Goal: Task Accomplishment & Management: Use online tool/utility

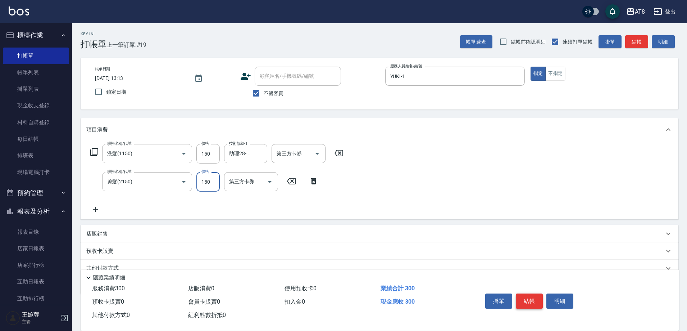
click at [539, 293] on button "結帳" at bounding box center [529, 300] width 27 height 15
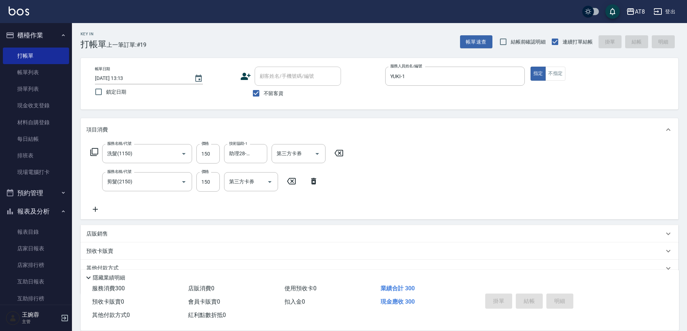
type input "[DATE] 14:07"
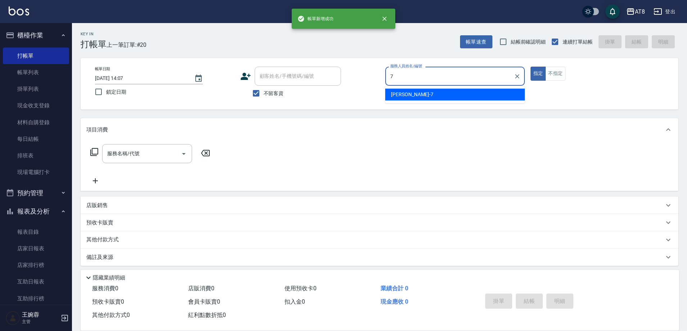
type input "[PERSON_NAME]-7"
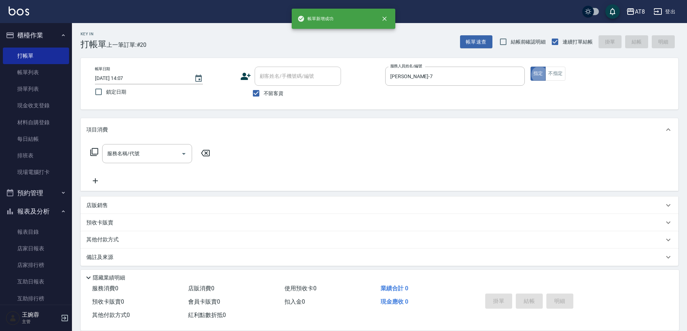
type button "true"
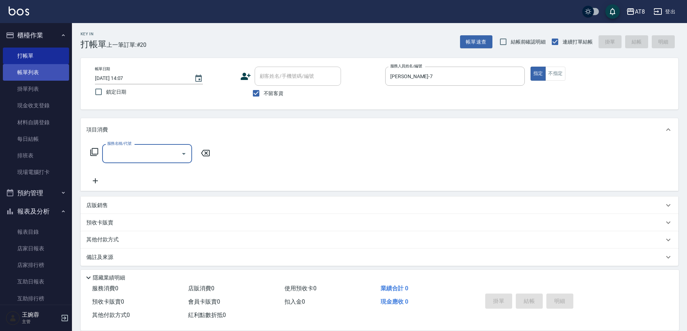
click at [40, 75] on link "帳單列表" at bounding box center [36, 72] width 66 height 17
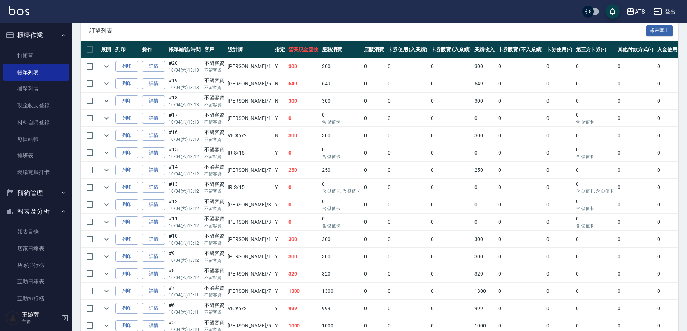
scroll to position [316, 0]
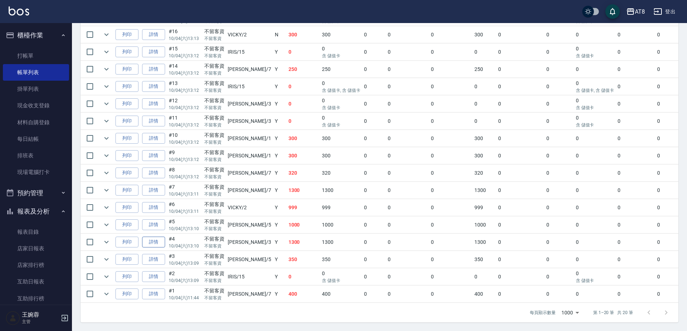
click at [155, 236] on link "詳情" at bounding box center [153, 241] width 23 height 11
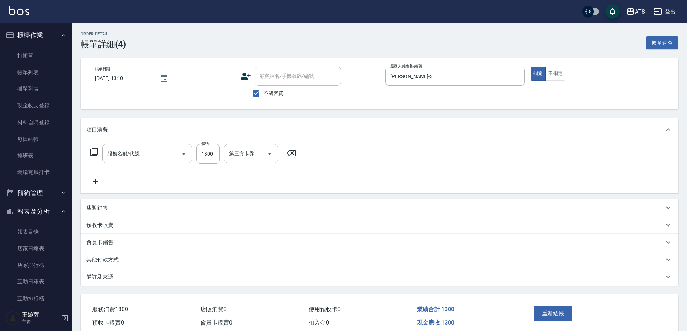
type input "[DATE] 13:10"
checkbox input "true"
type input "[PERSON_NAME]-3"
type input "染髮(41300)"
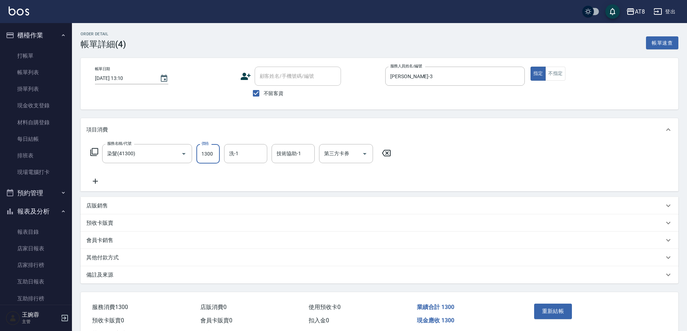
click at [208, 158] on input "1300" at bounding box center [207, 153] width 23 height 19
type input "1399"
type input "助理25-25"
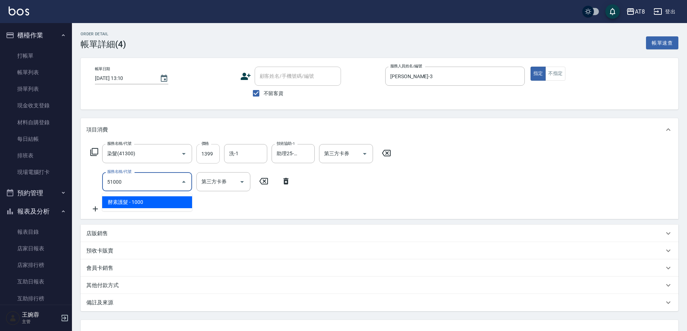
type input "酵素護髮(51000)"
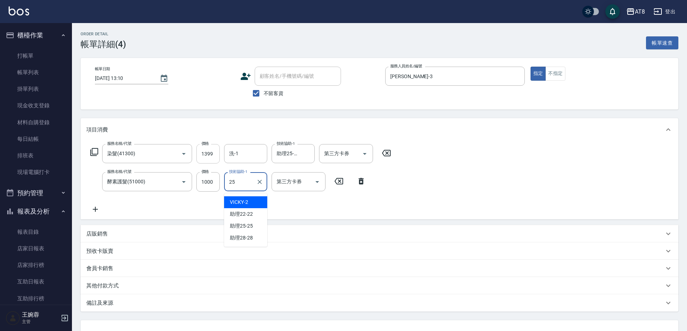
type input "助理25-25"
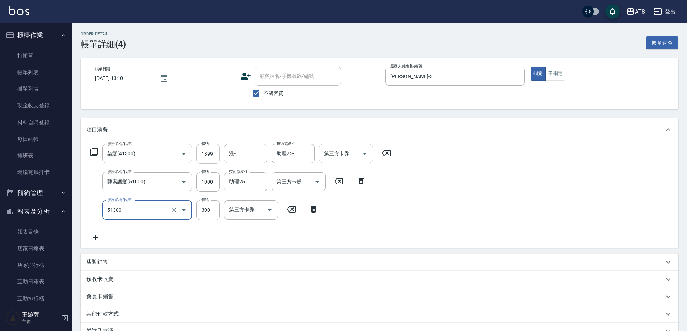
type input "頭皮隔離(51300)"
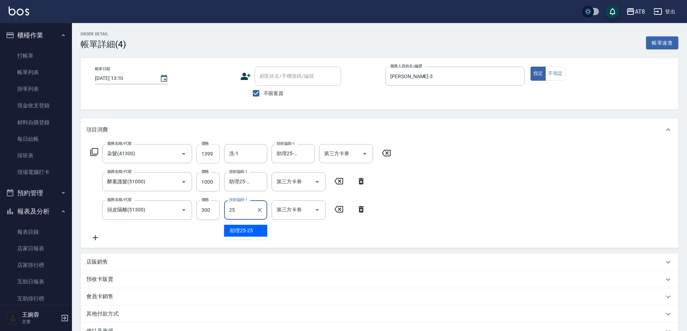
type input "助理25-25"
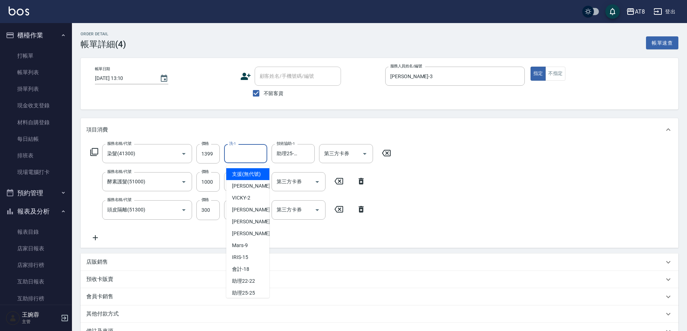
click at [260, 158] on input "洗-1" at bounding box center [245, 153] width 37 height 13
type input "助理25-25"
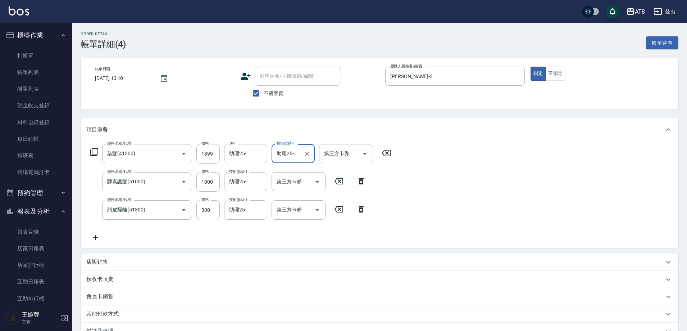
scroll to position [96, 0]
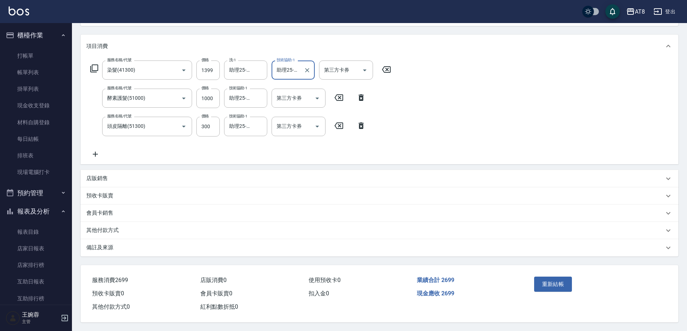
click at [101, 175] on p "店販銷售" at bounding box center [97, 179] width 22 height 8
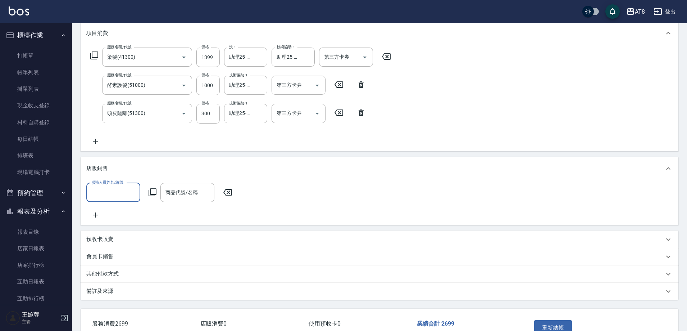
scroll to position [0, 0]
type input "[PERSON_NAME]-3"
click at [156, 195] on icon at bounding box center [152, 192] width 9 height 9
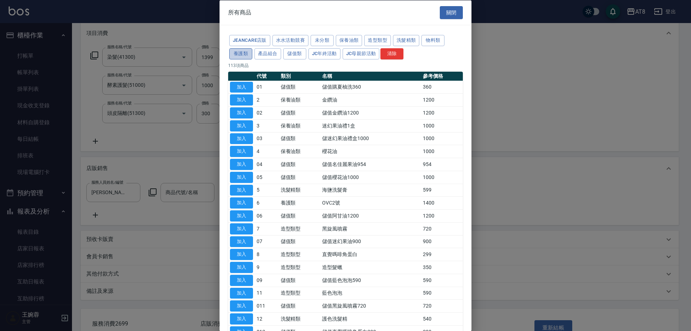
click at [252, 57] on button "養護類" at bounding box center [240, 53] width 23 height 11
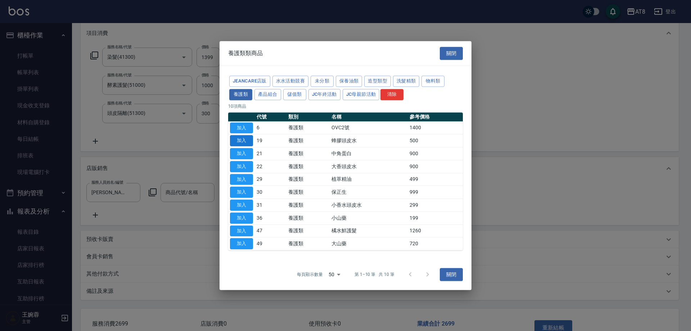
click at [251, 138] on button "加入" at bounding box center [241, 140] width 23 height 11
type input "蜂膠頭皮水"
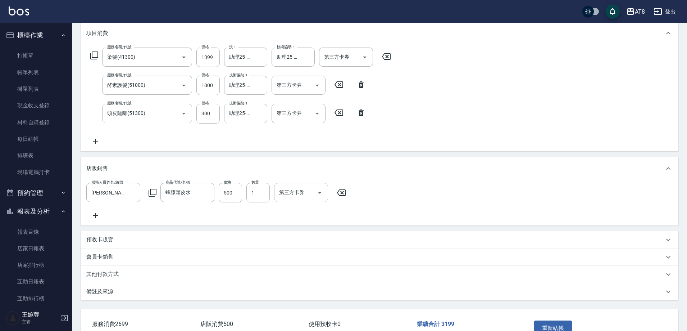
scroll to position [161, 0]
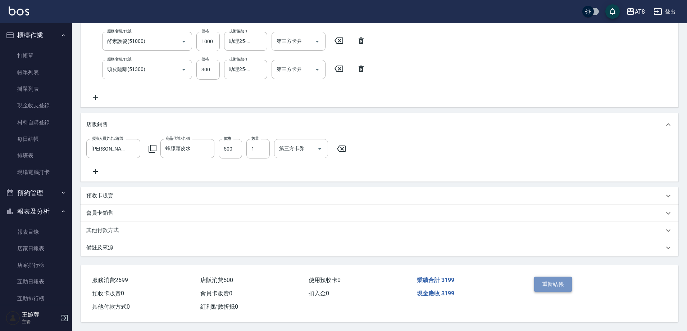
click at [559, 276] on button "重新結帳" at bounding box center [553, 283] width 38 height 15
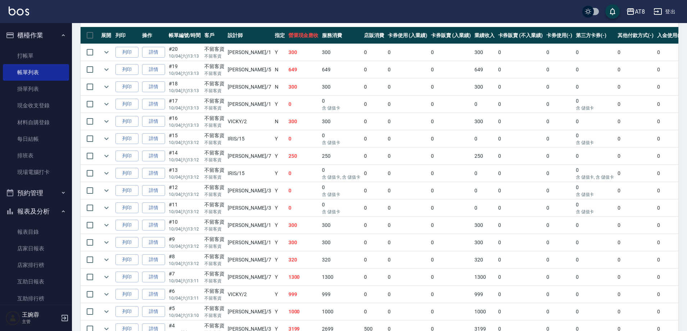
scroll to position [184, 0]
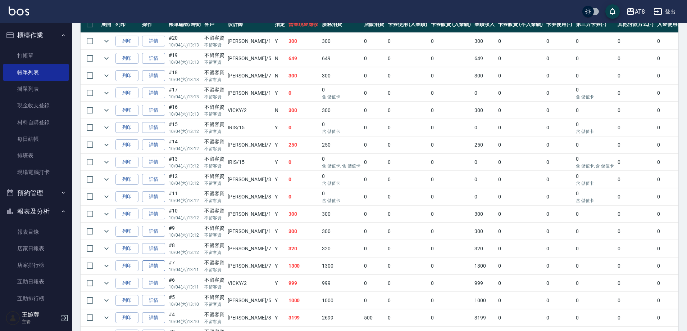
click at [151, 271] on link "詳情" at bounding box center [153, 265] width 23 height 11
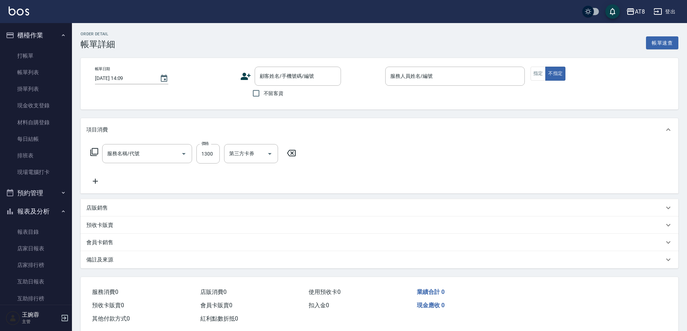
type input "[DATE] 13:11"
checkbox input "true"
type input "[PERSON_NAME]-7"
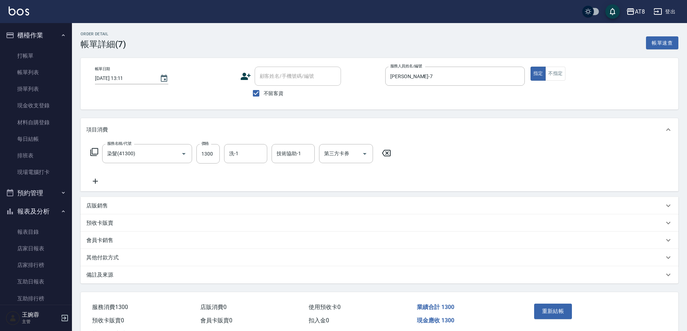
type input "染髮(41300)"
click at [174, 155] on icon "Clear" at bounding box center [173, 153] width 7 height 7
type input "染髮(41500)"
type input "1800"
type input "助理25-25"
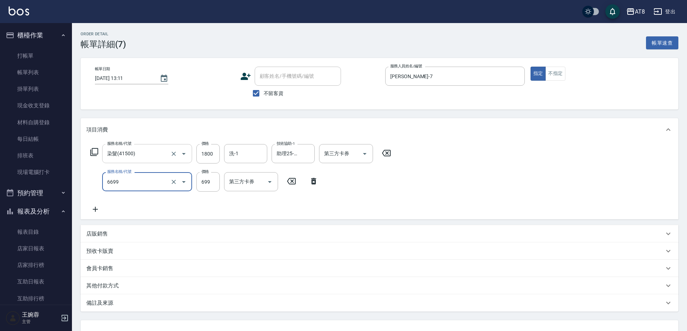
type input "SPA699(6699)"
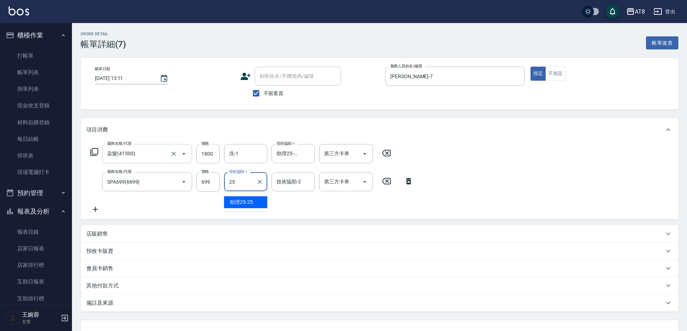
type input "助理25-25"
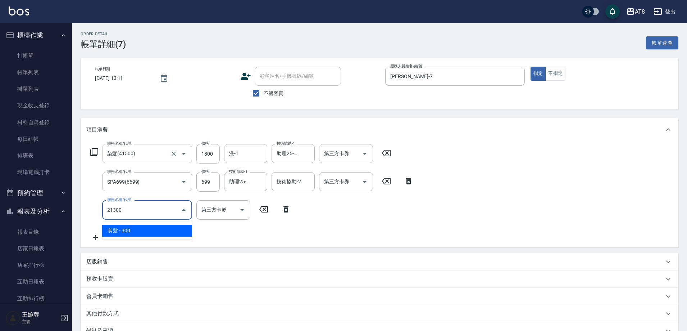
type input "剪髮(21300)"
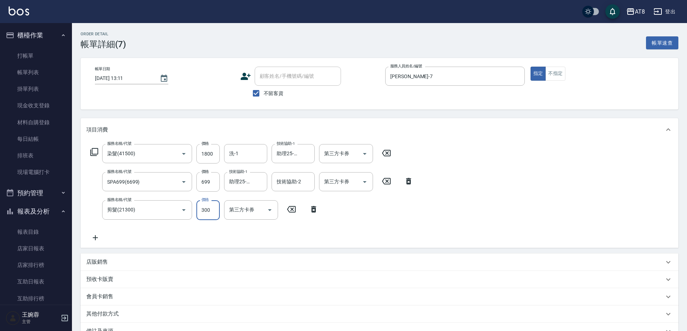
scroll to position [96, 0]
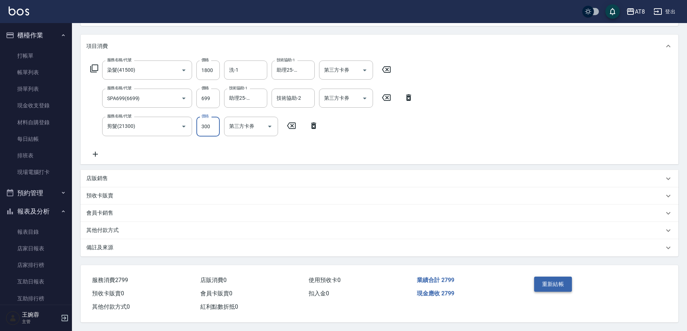
click at [544, 276] on button "重新結帳" at bounding box center [553, 283] width 38 height 15
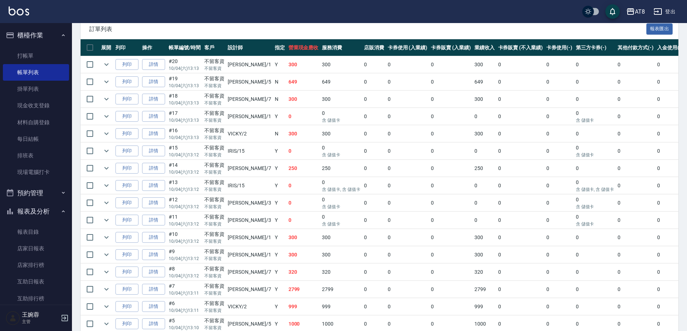
scroll to position [162, 0]
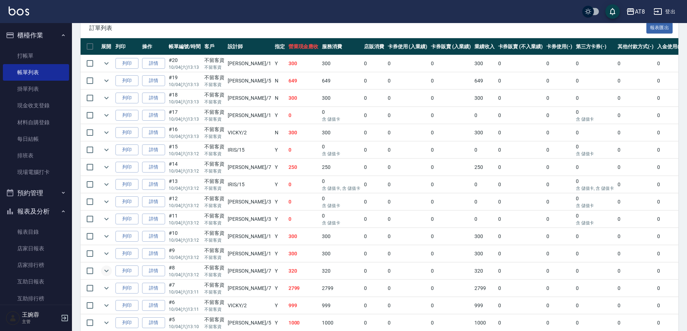
click at [108, 272] on icon "expand row" at bounding box center [106, 271] width 4 height 3
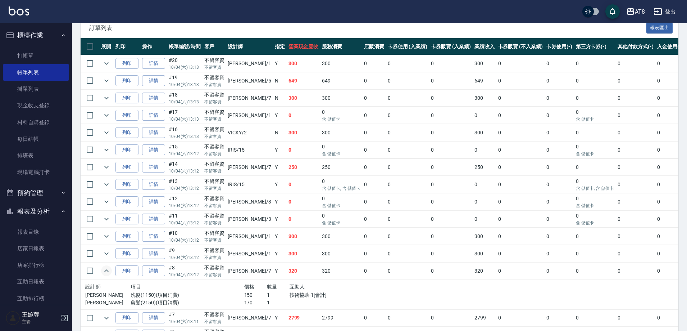
click at [105, 275] on icon "expand row" at bounding box center [106, 270] width 9 height 9
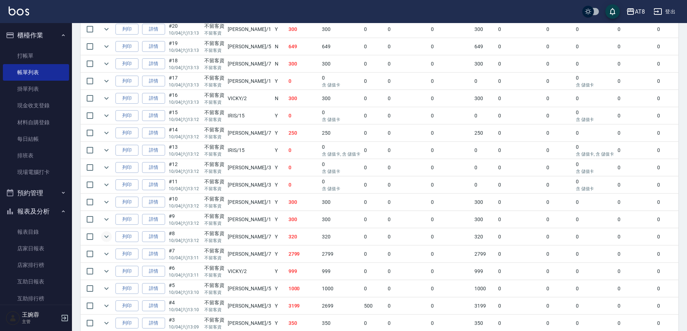
scroll to position [196, 0]
click at [154, 293] on link "詳情" at bounding box center [153, 287] width 23 height 11
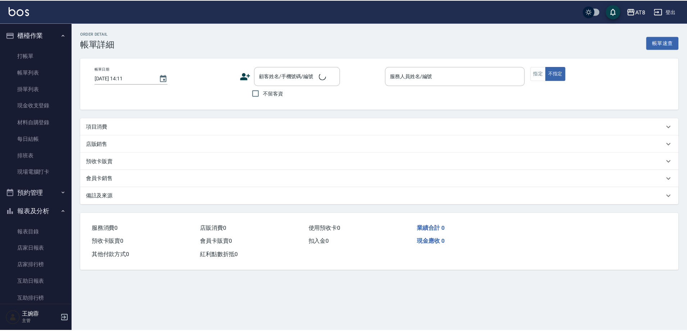
type input "[DATE] 13:10"
checkbox input "true"
type input "HANK-5"
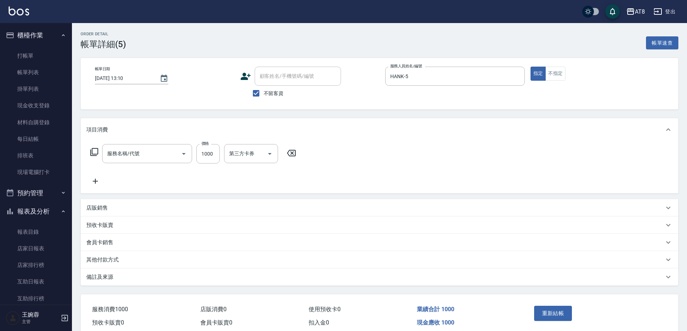
type input "染髮(41000)"
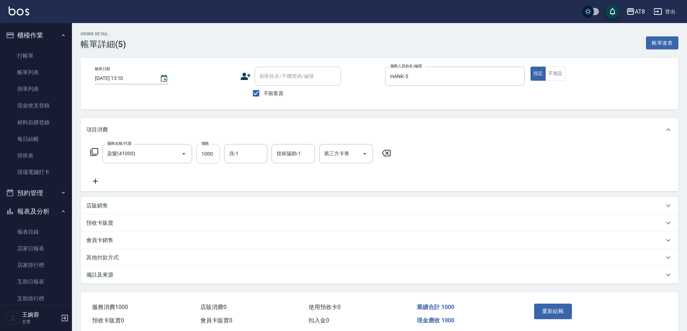
click at [212, 161] on input "1000" at bounding box center [207, 153] width 23 height 19
type input "1200"
type input "助理22-22"
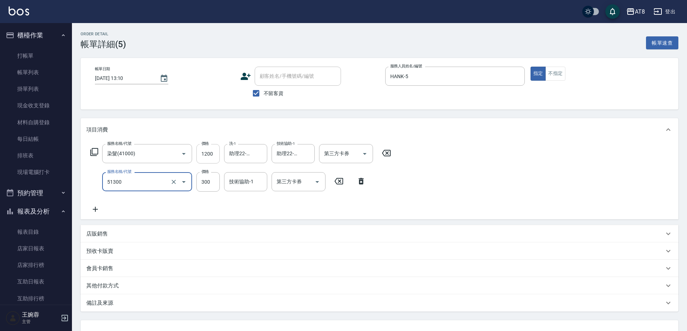
type input "頭皮隔離(51300)"
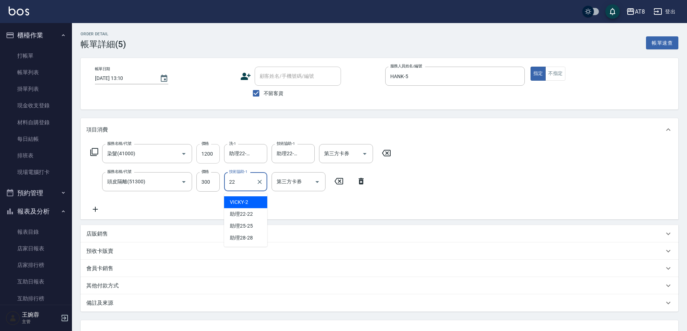
type input "助理22-22"
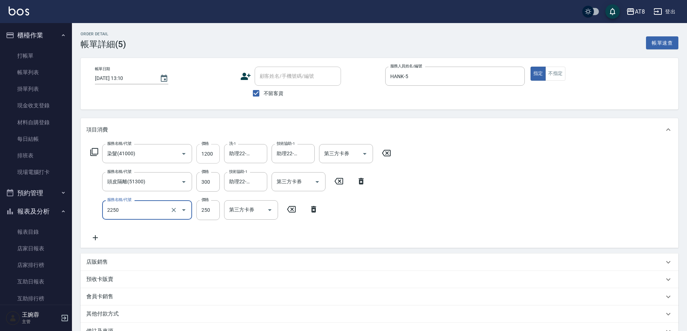
type input "剪髮(2250)"
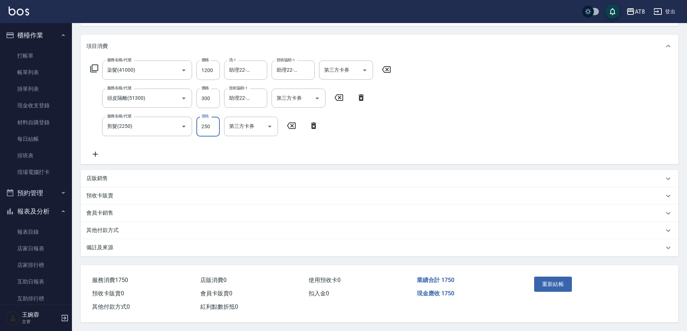
scroll to position [96, 0]
click at [546, 278] on button "重新結帳" at bounding box center [553, 283] width 38 height 15
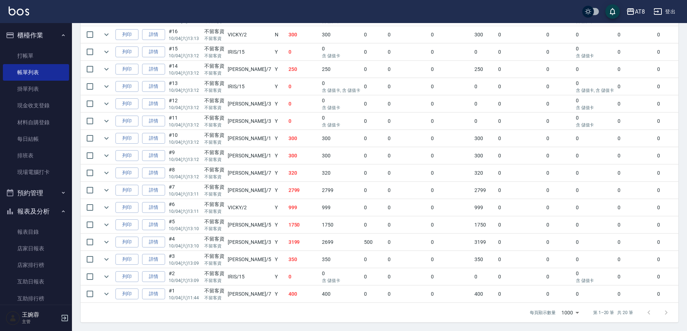
scroll to position [290, 0]
click at [111, 229] on icon "expand row" at bounding box center [106, 224] width 9 height 9
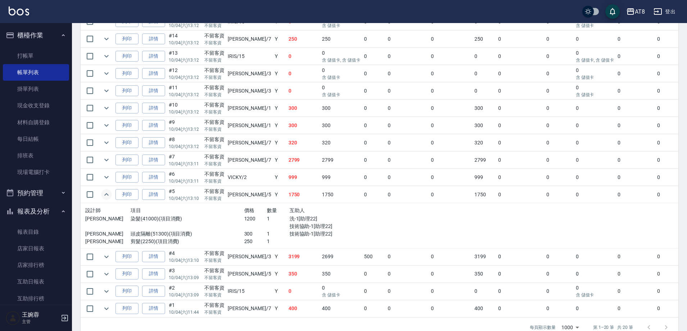
click at [111, 199] on icon "expand row" at bounding box center [106, 194] width 9 height 9
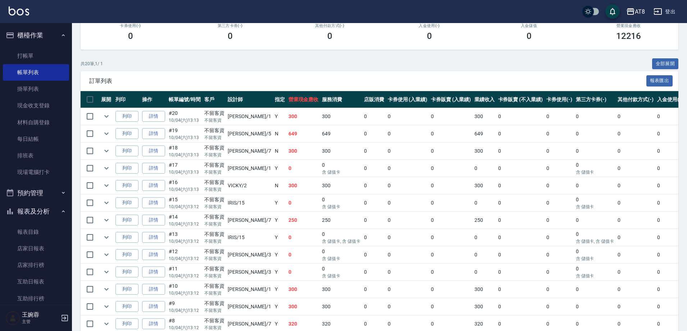
scroll to position [78, 0]
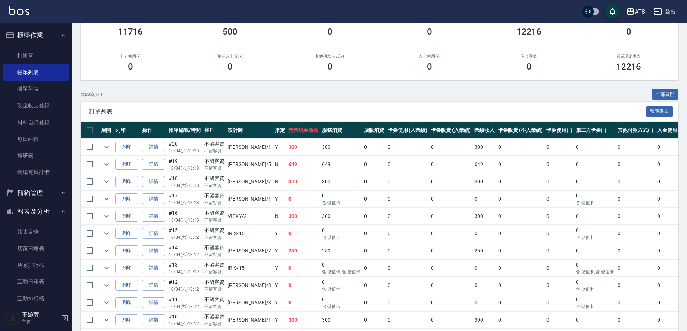
click at [18, 16] on link at bounding box center [19, 11] width 21 height 10
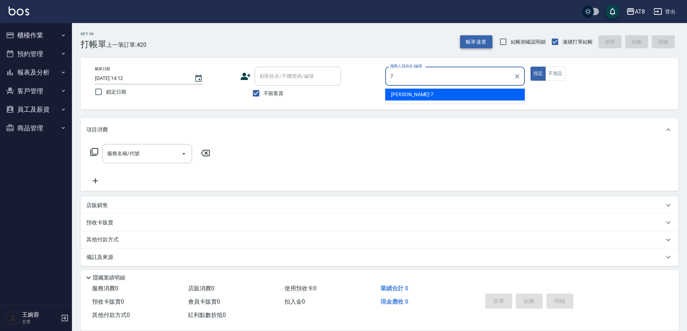
type input "[PERSON_NAME]-7"
type button "true"
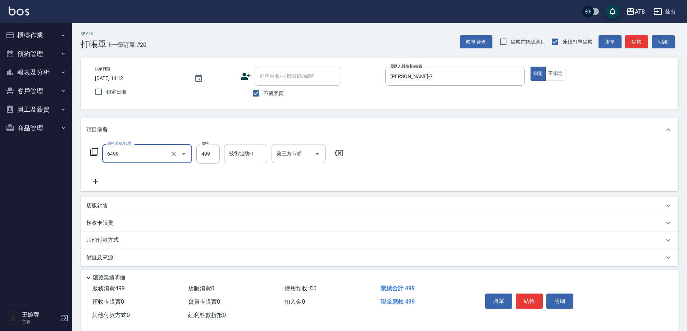
type input "SPA499(6499)"
click at [13, 13] on img at bounding box center [19, 10] width 21 height 9
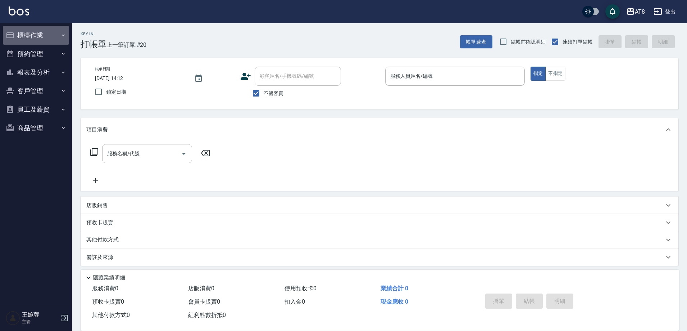
click at [33, 36] on button "櫃檯作業" at bounding box center [36, 35] width 66 height 19
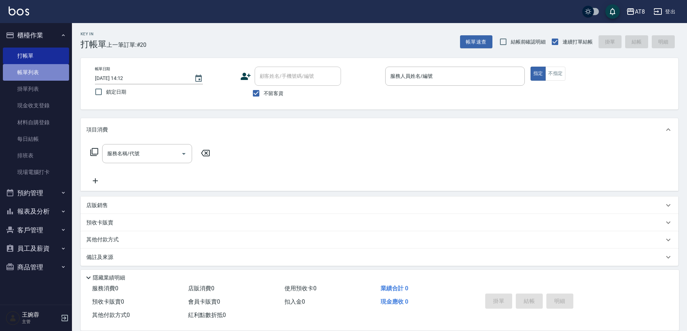
click at [41, 74] on link "帳單列表" at bounding box center [36, 72] width 66 height 17
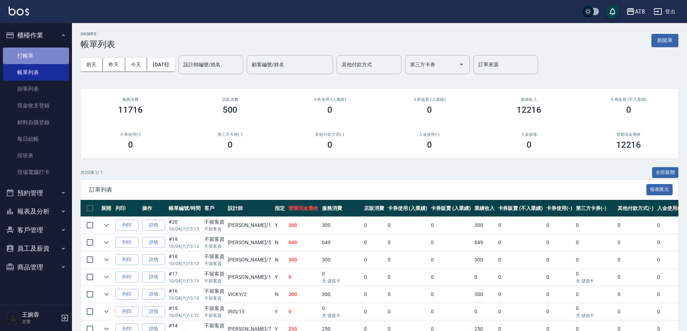
click at [37, 53] on link "打帳單" at bounding box center [36, 56] width 66 height 17
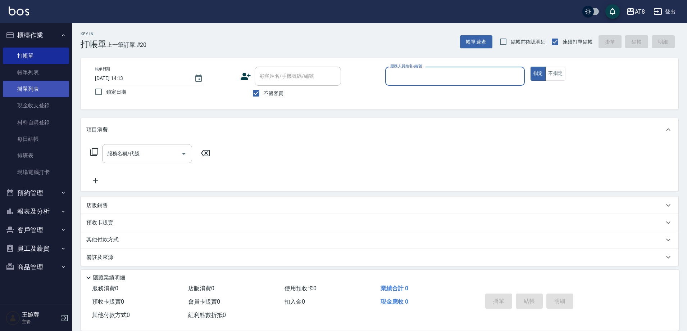
click at [43, 82] on link "掛單列表" at bounding box center [36, 89] width 66 height 17
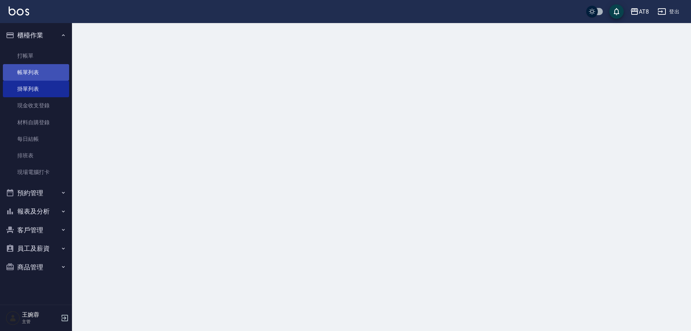
click at [43, 74] on link "帳單列表" at bounding box center [36, 72] width 66 height 17
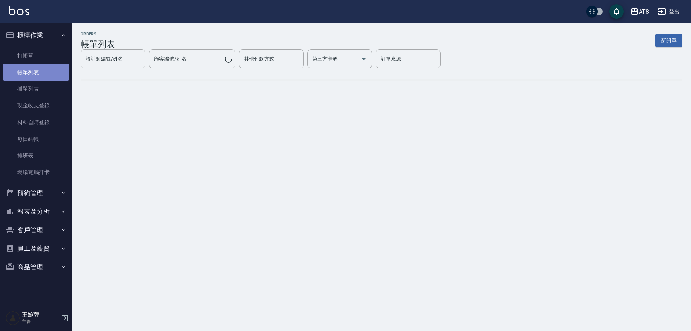
click at [58, 74] on link "帳單列表" at bounding box center [36, 72] width 66 height 17
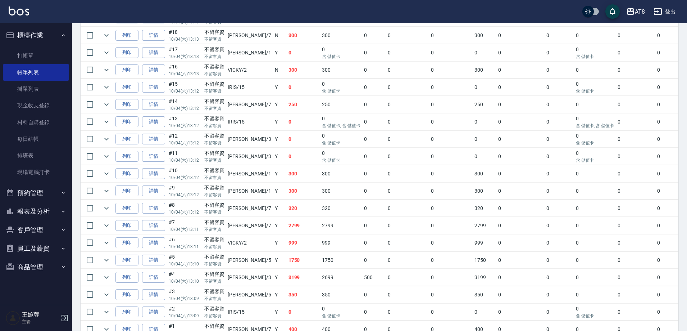
scroll to position [316, 0]
